Goal: Task Accomplishment & Management: Manage account settings

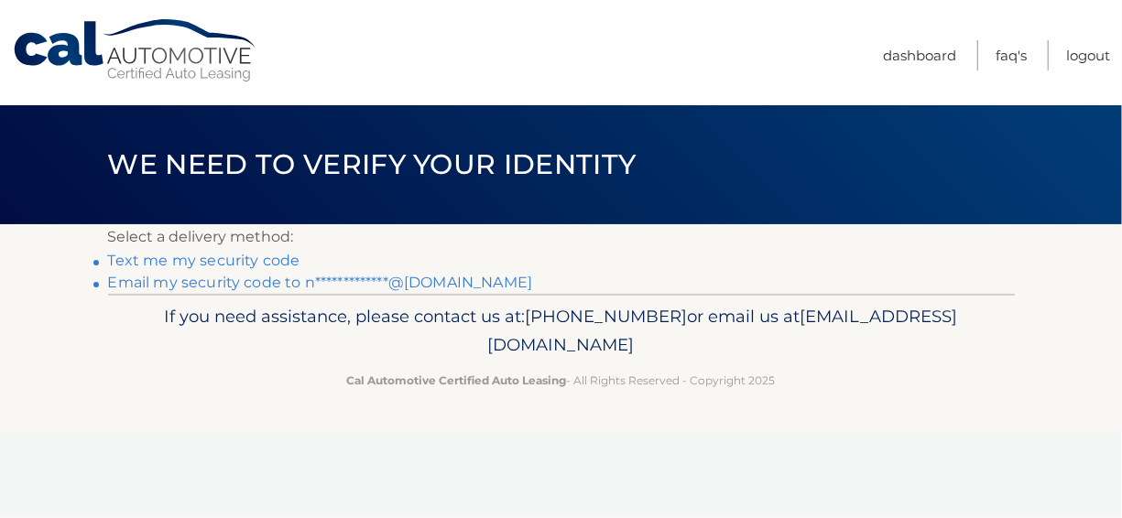
click at [211, 261] on link "Text me my security code" at bounding box center [204, 260] width 192 height 17
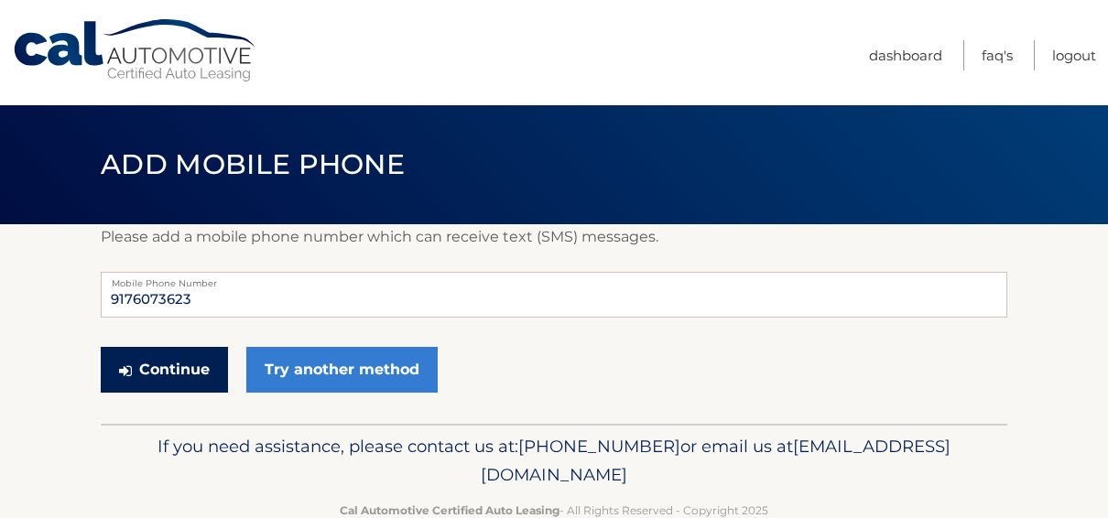
click at [175, 375] on button "Continue" at bounding box center [164, 370] width 127 height 46
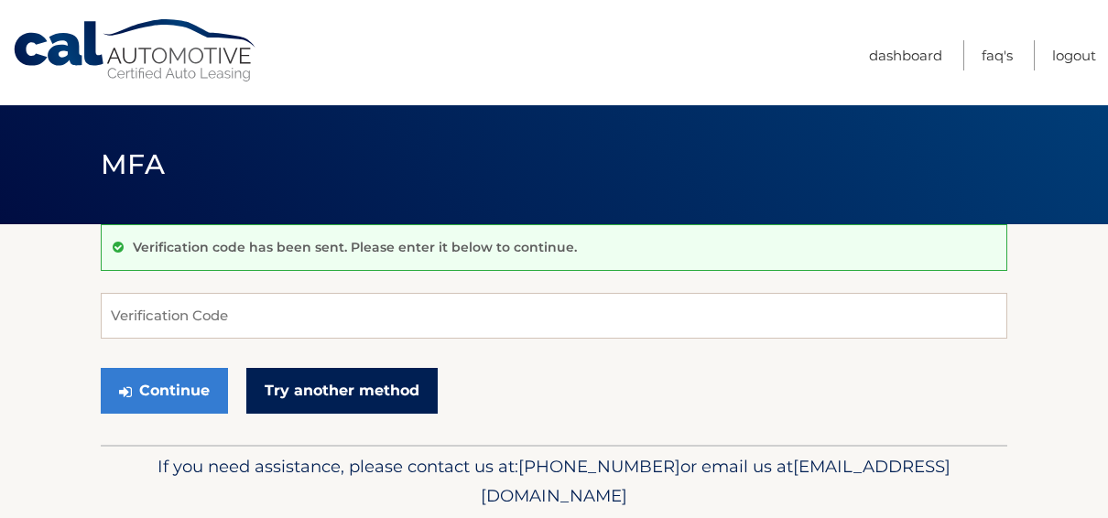
click at [319, 386] on link "Try another method" at bounding box center [341, 391] width 191 height 46
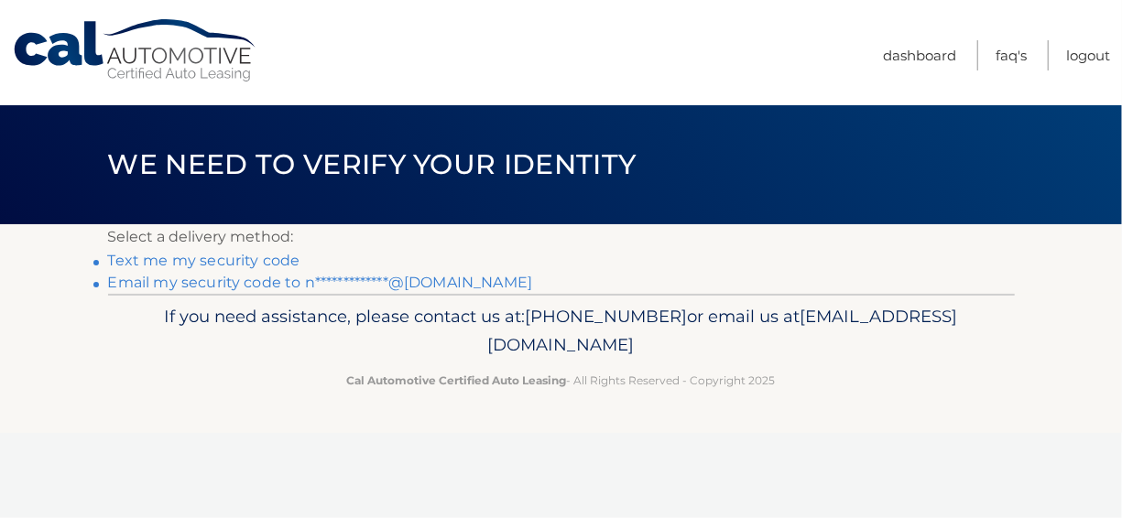
click at [201, 263] on link "Text me my security code" at bounding box center [204, 260] width 192 height 17
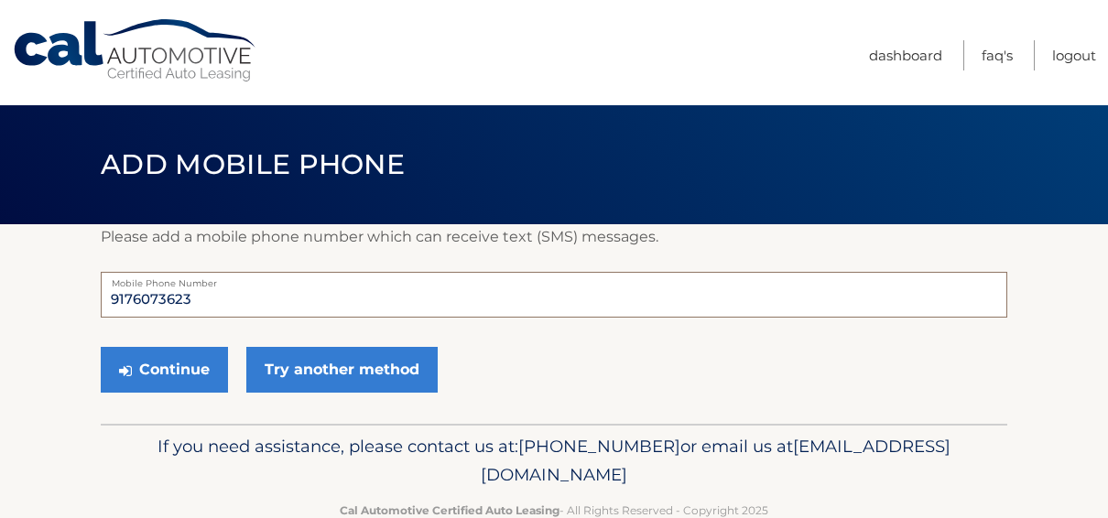
drag, startPoint x: 202, startPoint y: 298, endPoint x: -47, endPoint y: 320, distance: 250.1
click at [0, 320] on html "Cal Automotive Menu Dashboard FAQ's Logout ×" at bounding box center [554, 259] width 1108 height 518
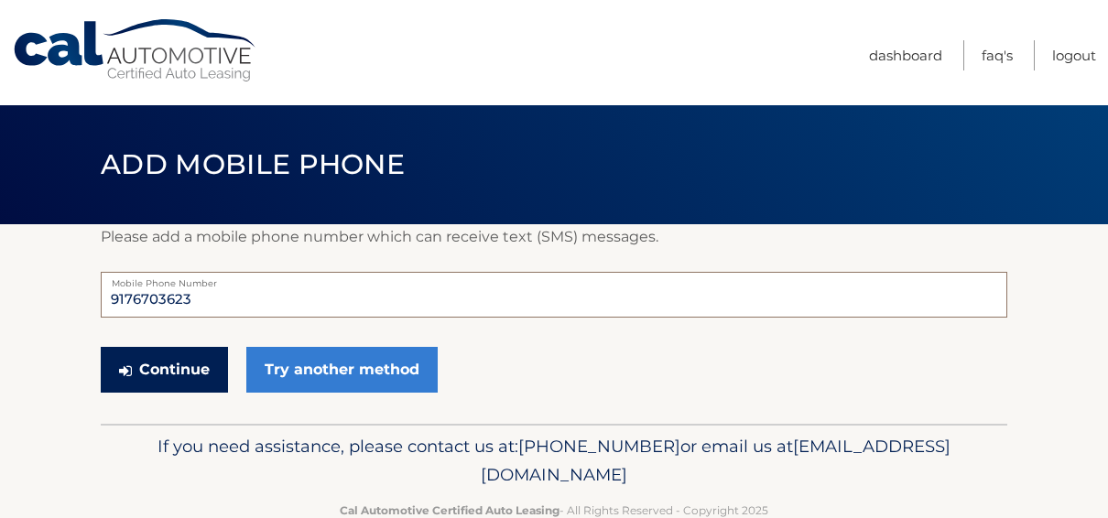
type input "9176703623"
click at [140, 368] on button "Continue" at bounding box center [164, 370] width 127 height 46
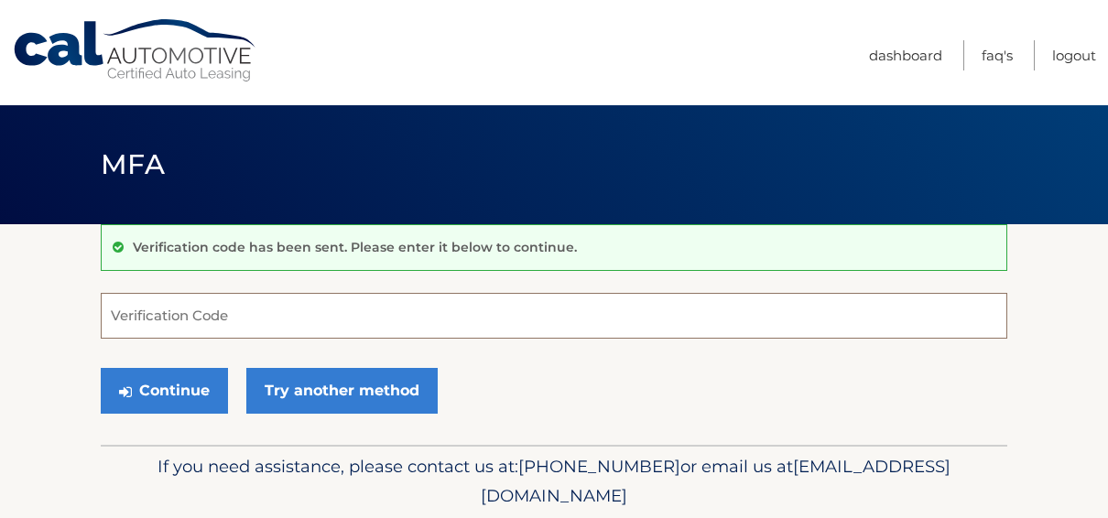
click at [245, 306] on input "Verification Code" at bounding box center [554, 316] width 907 height 46
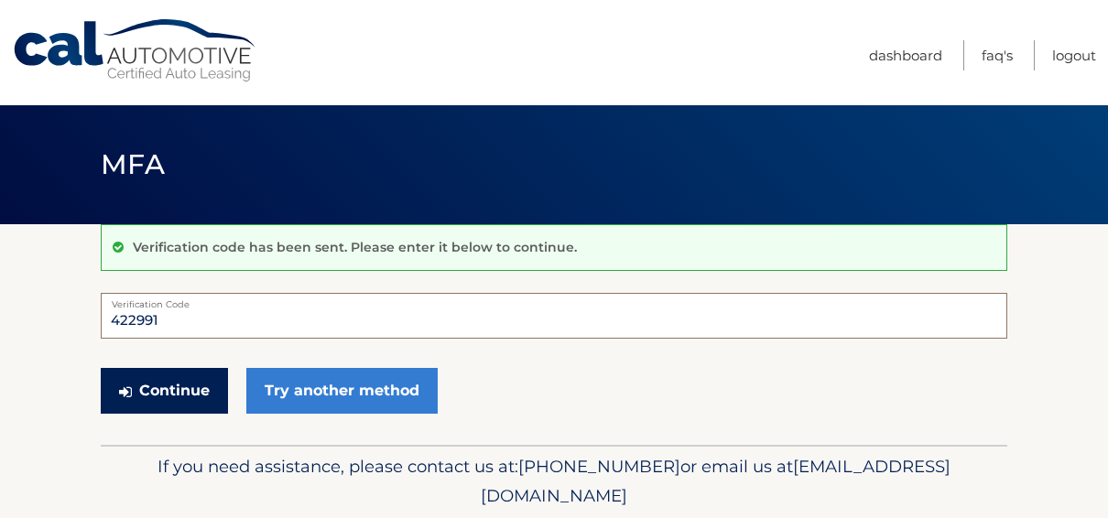
type input "422991"
click at [166, 401] on button "Continue" at bounding box center [164, 391] width 127 height 46
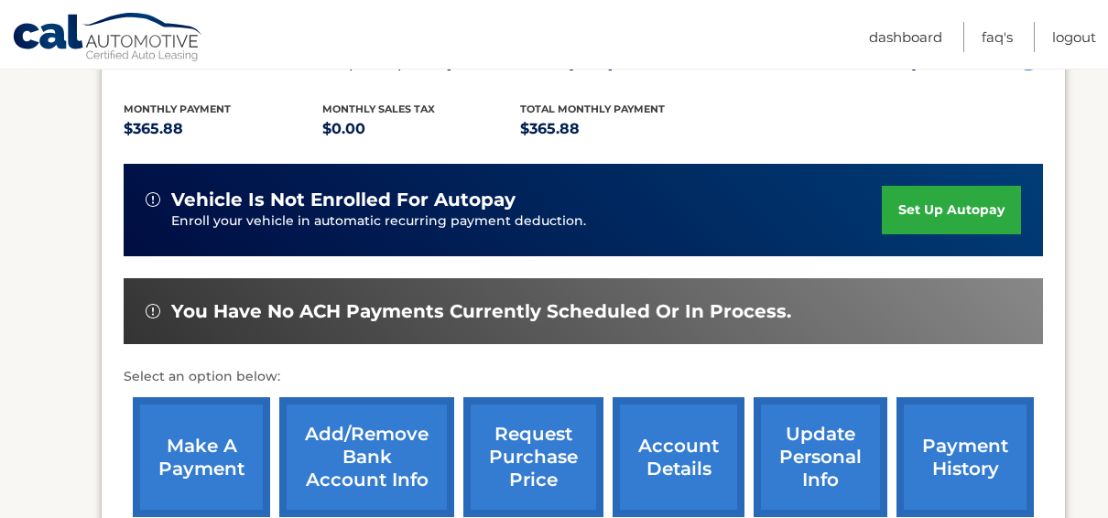
scroll to position [549, 0]
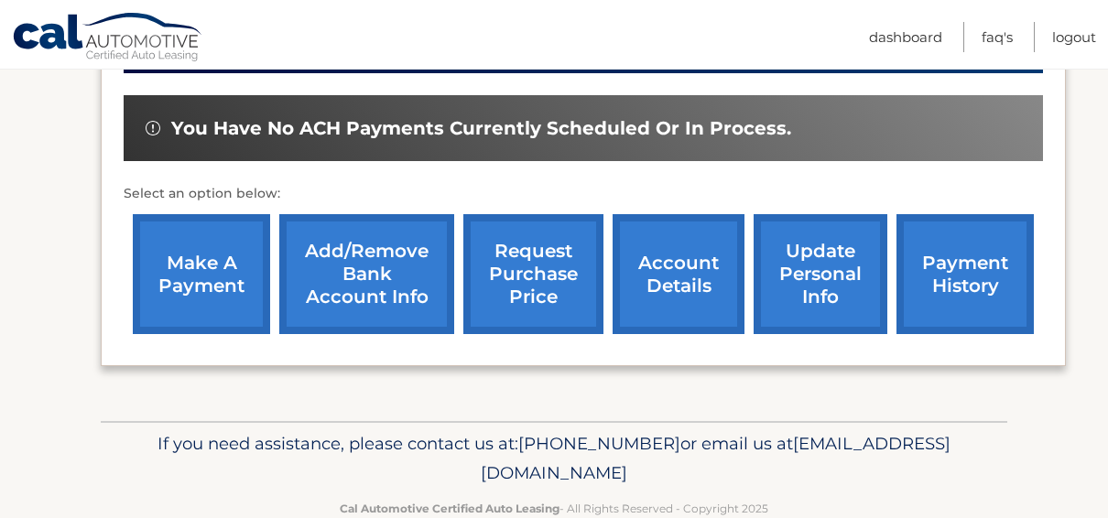
click at [712, 289] on link "account details" at bounding box center [679, 274] width 132 height 120
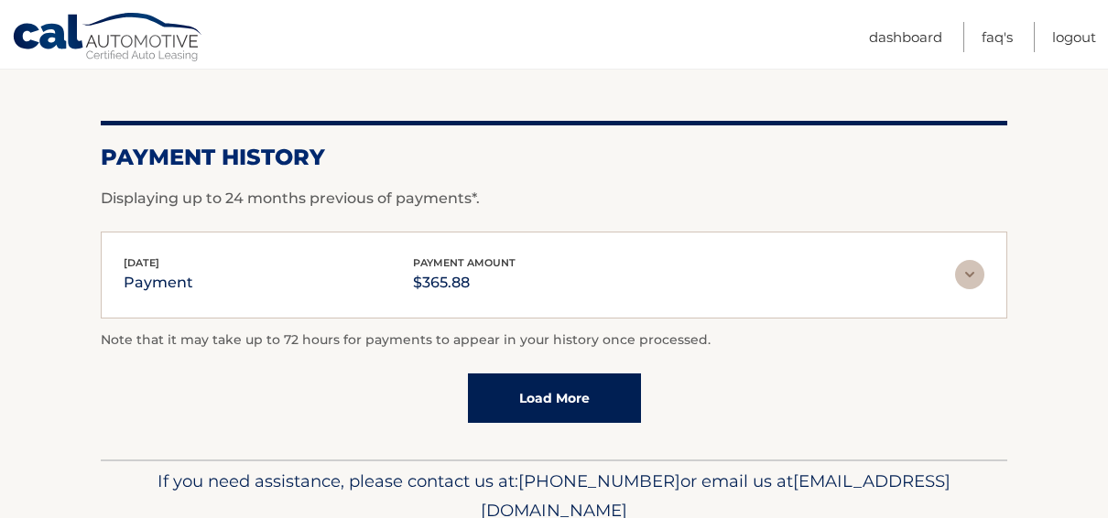
scroll to position [1474, 0]
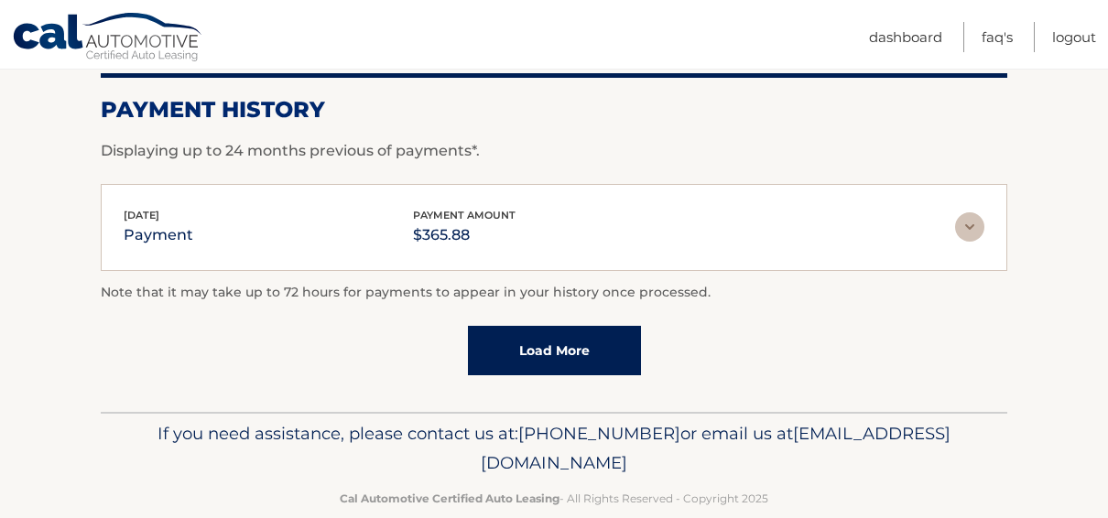
click at [600, 326] on link "Load More" at bounding box center [554, 350] width 173 height 49
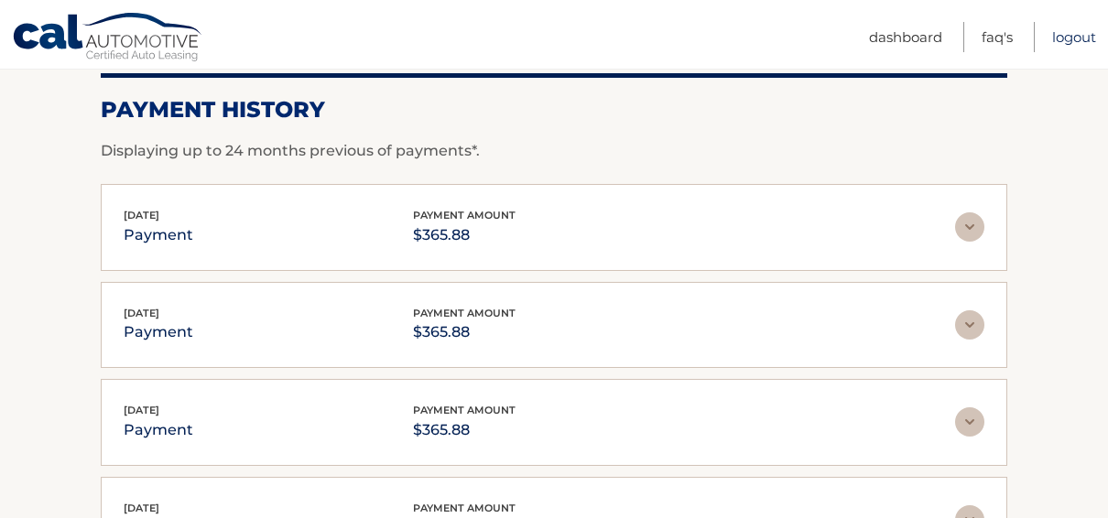
click at [1067, 38] on link "Logout" at bounding box center [1074, 37] width 44 height 30
